Goal: Task Accomplishment & Management: Use online tool/utility

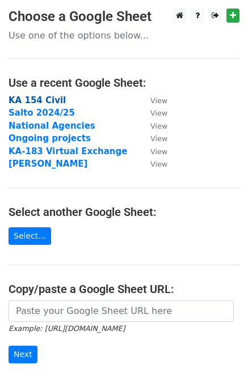
click at [44, 99] on strong "KA 154 Civil" at bounding box center [37, 100] width 57 height 10
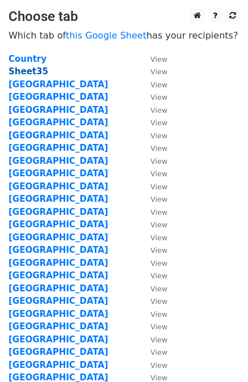
click at [32, 70] on strong "Sheet35" at bounding box center [29, 71] width 40 height 10
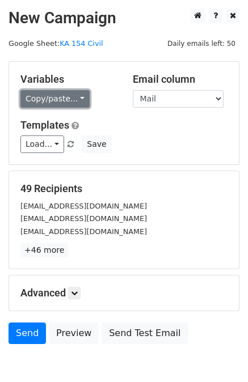
click at [73, 97] on link "Copy/paste..." at bounding box center [54, 99] width 69 height 18
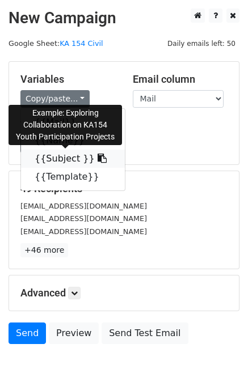
click at [66, 160] on link "{{Subject }}" at bounding box center [73, 159] width 104 height 18
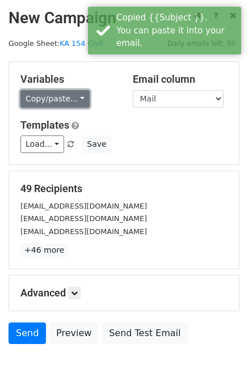
click at [58, 99] on link "Copy/paste..." at bounding box center [54, 99] width 69 height 18
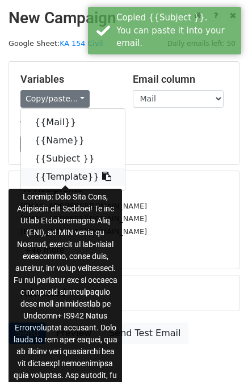
click at [58, 180] on link "{{Template}}" at bounding box center [73, 177] width 104 height 18
